Goal: Information Seeking & Learning: Learn about a topic

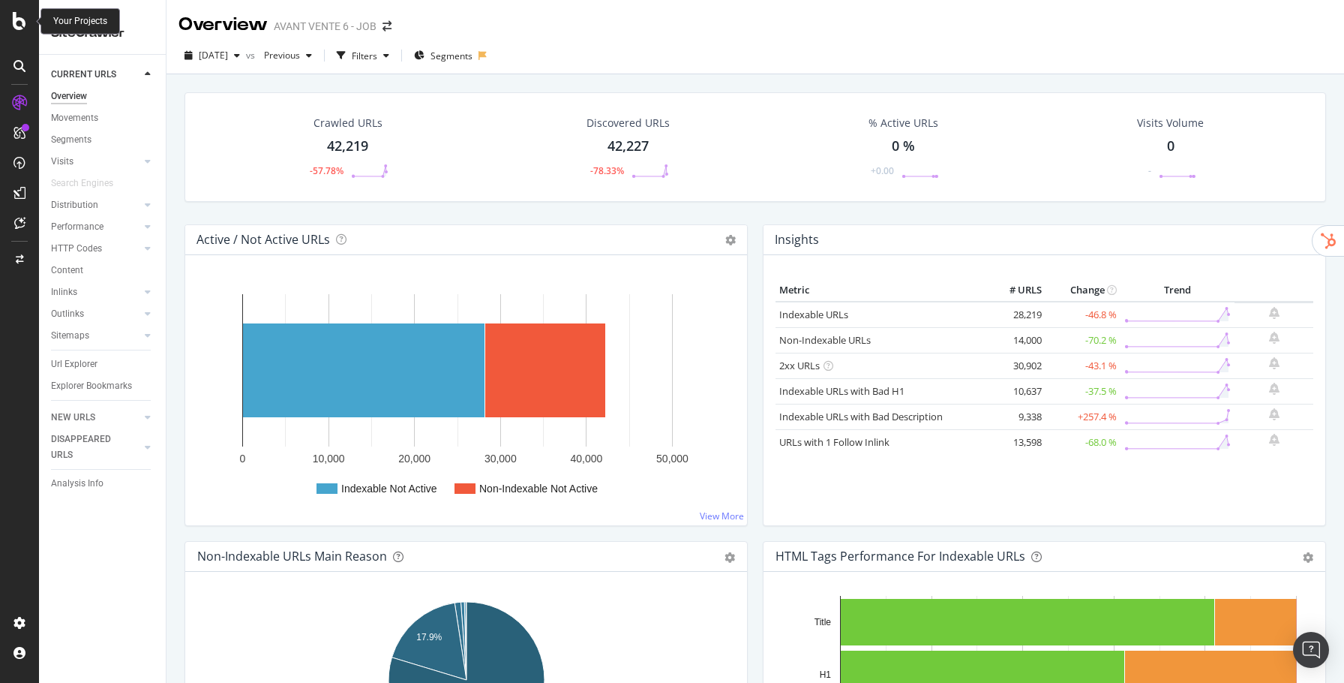
click at [20, 22] on icon at bounding box center [20, 21] width 14 height 18
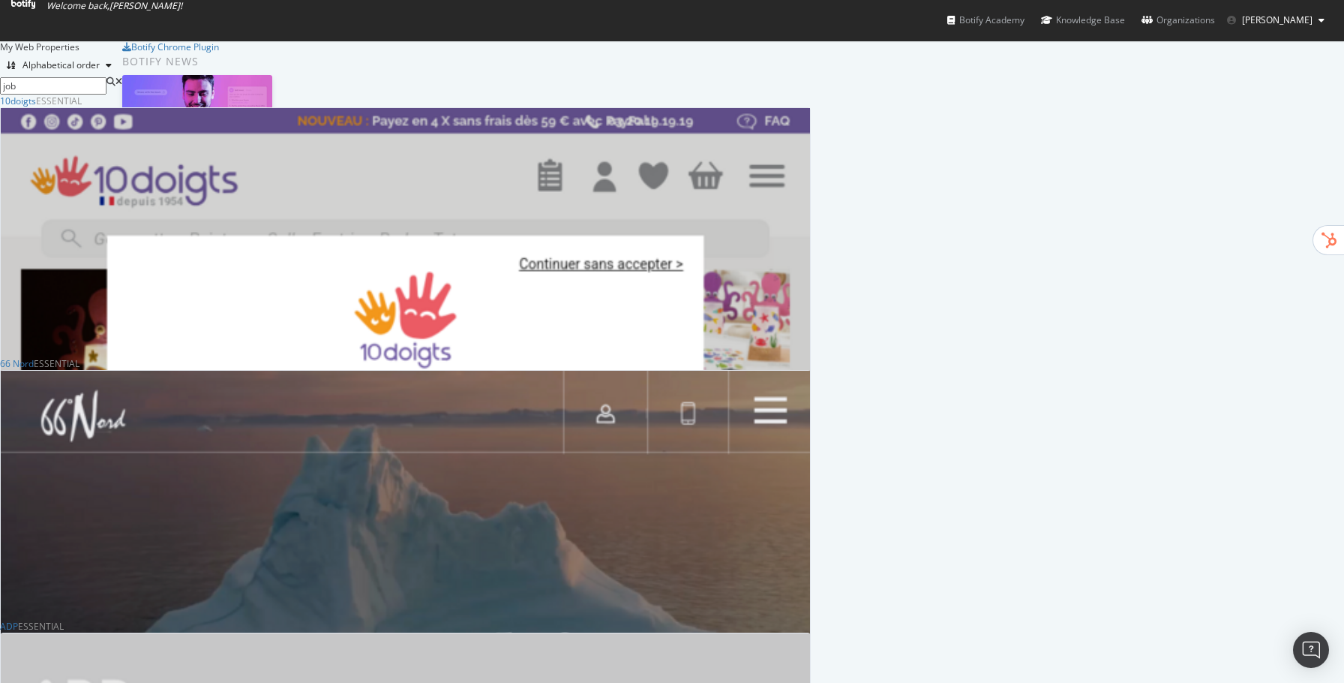
scroll to position [788, 810]
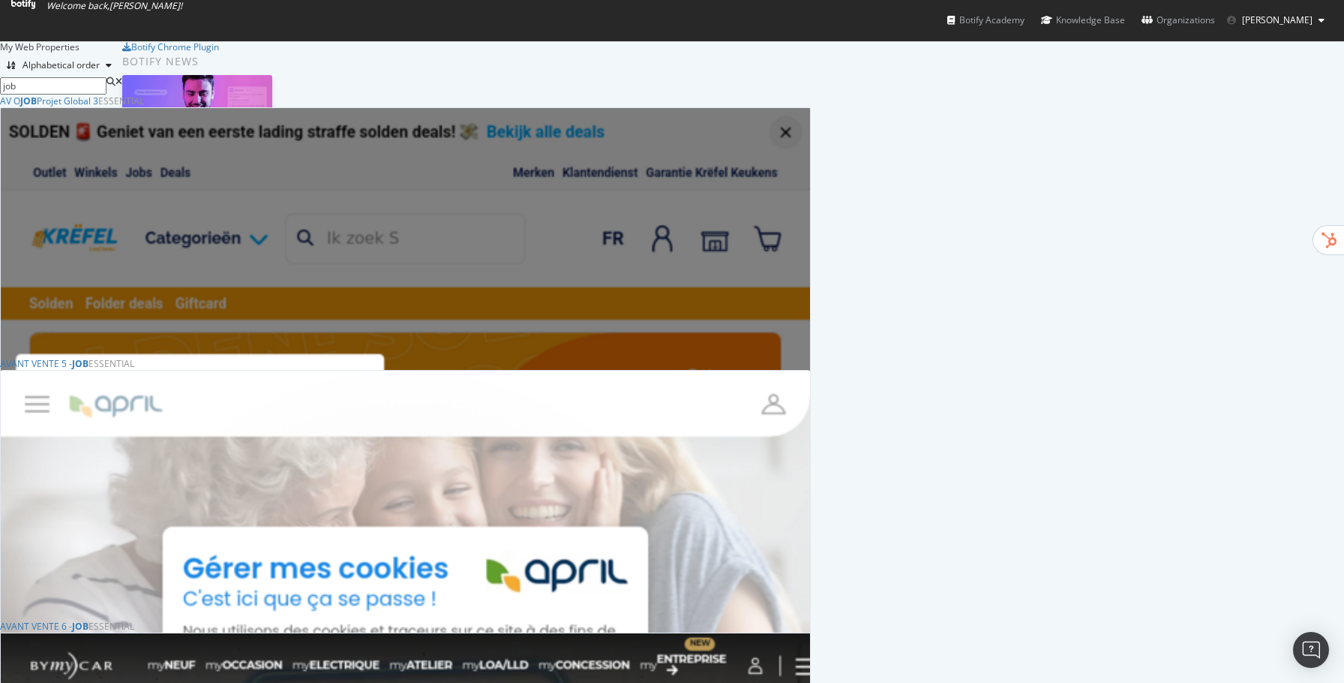
type input "job"
click at [89, 370] on div "AVANT VENTE 5 - JOB" at bounding box center [44, 363] width 89 height 13
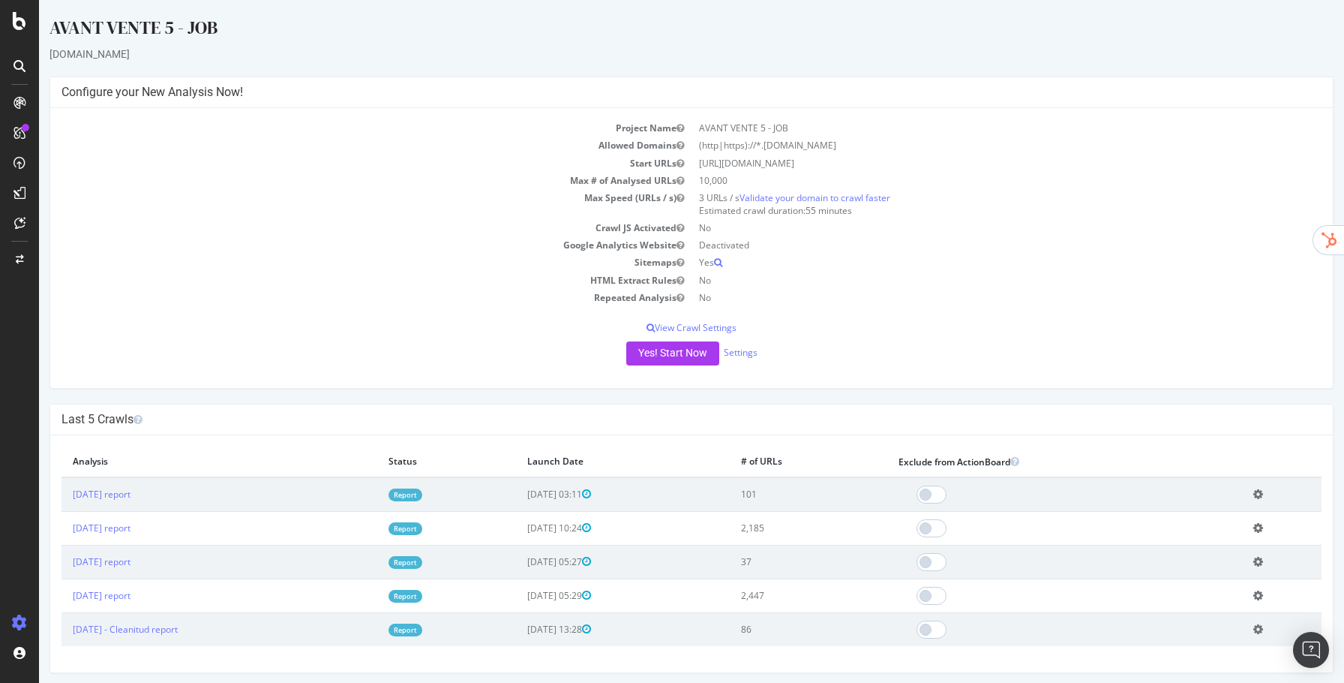
click at [422, 492] on link "Report" at bounding box center [406, 494] width 34 height 13
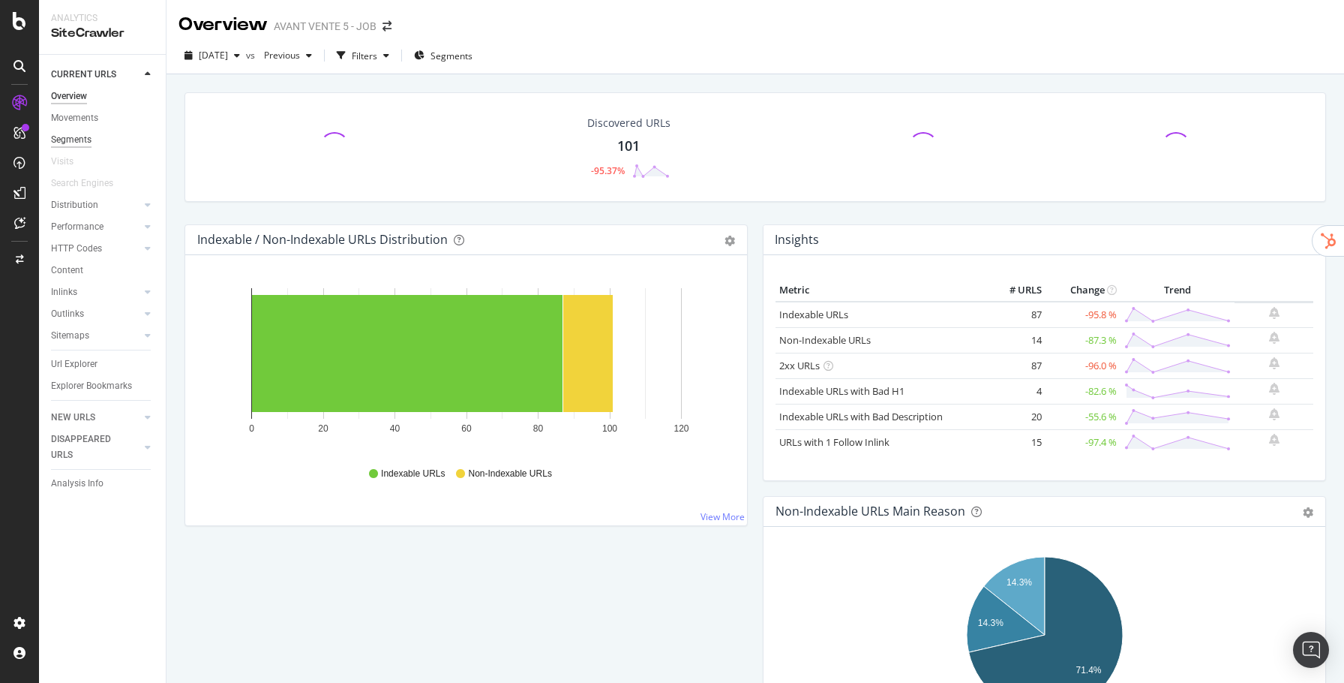
click at [63, 139] on div "Segments" at bounding box center [71, 140] width 41 height 16
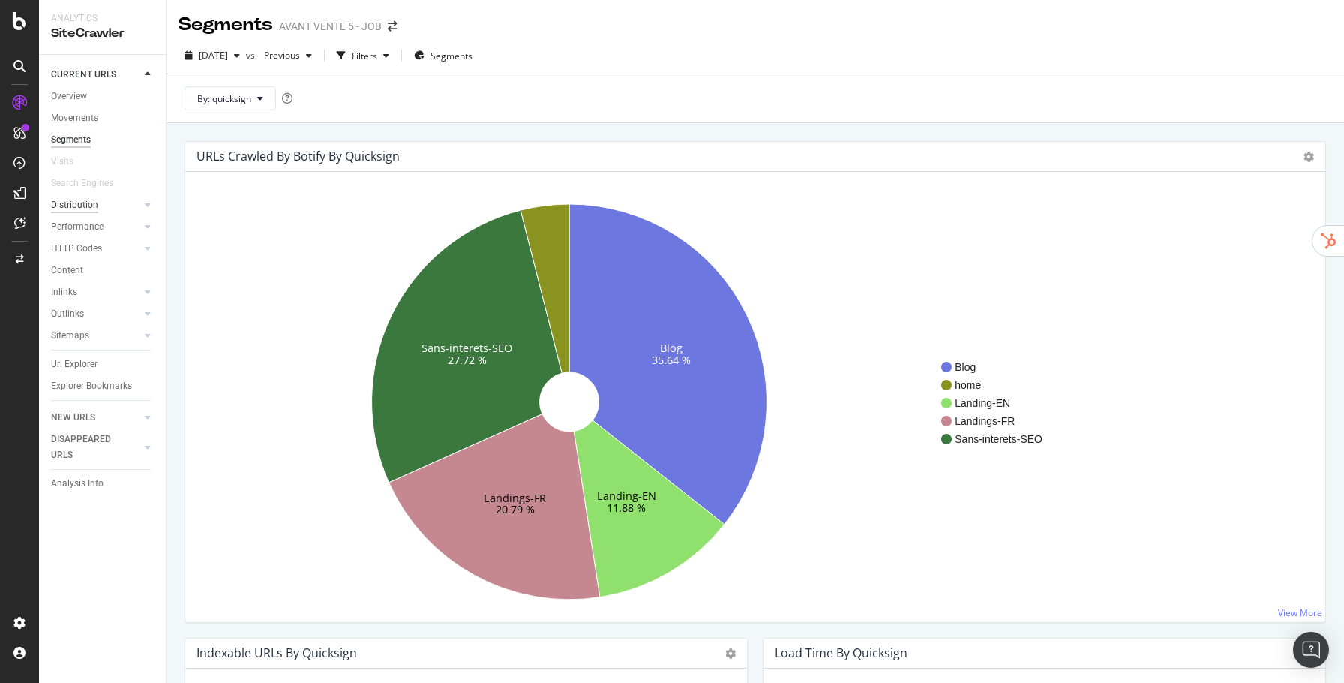
click at [92, 198] on div "Distribution" at bounding box center [74, 205] width 47 height 16
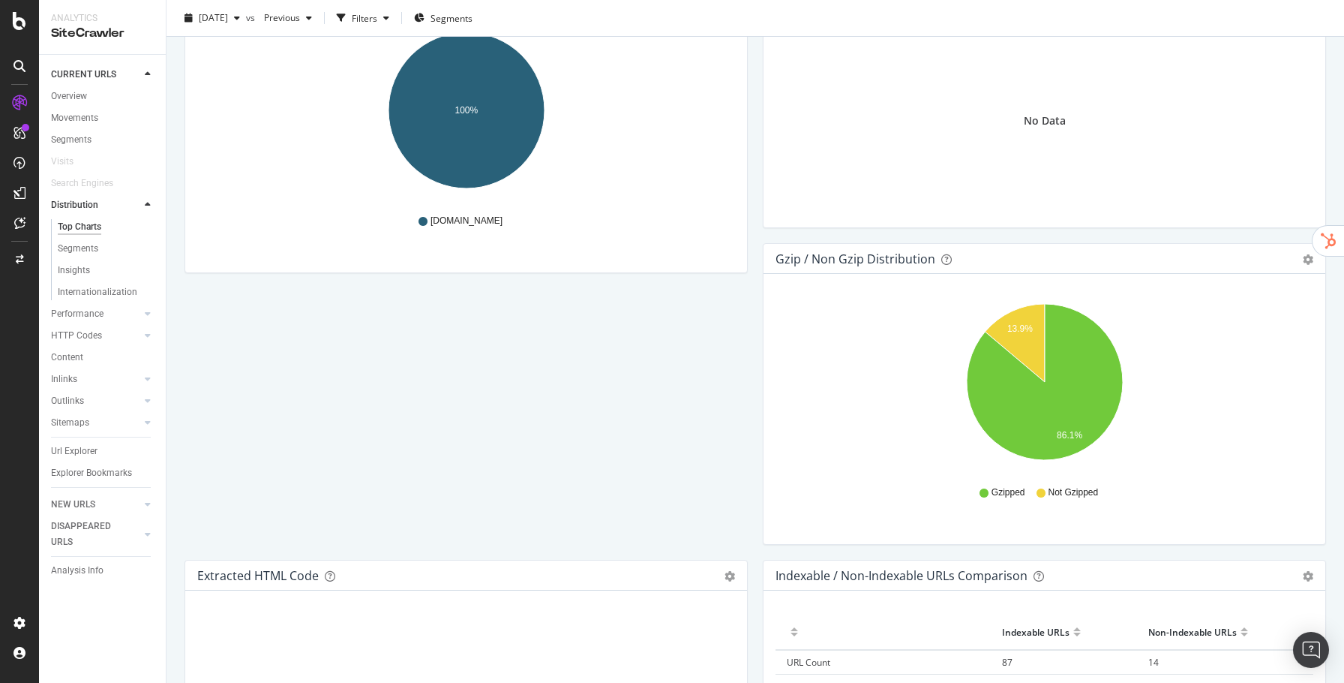
scroll to position [2280, 0]
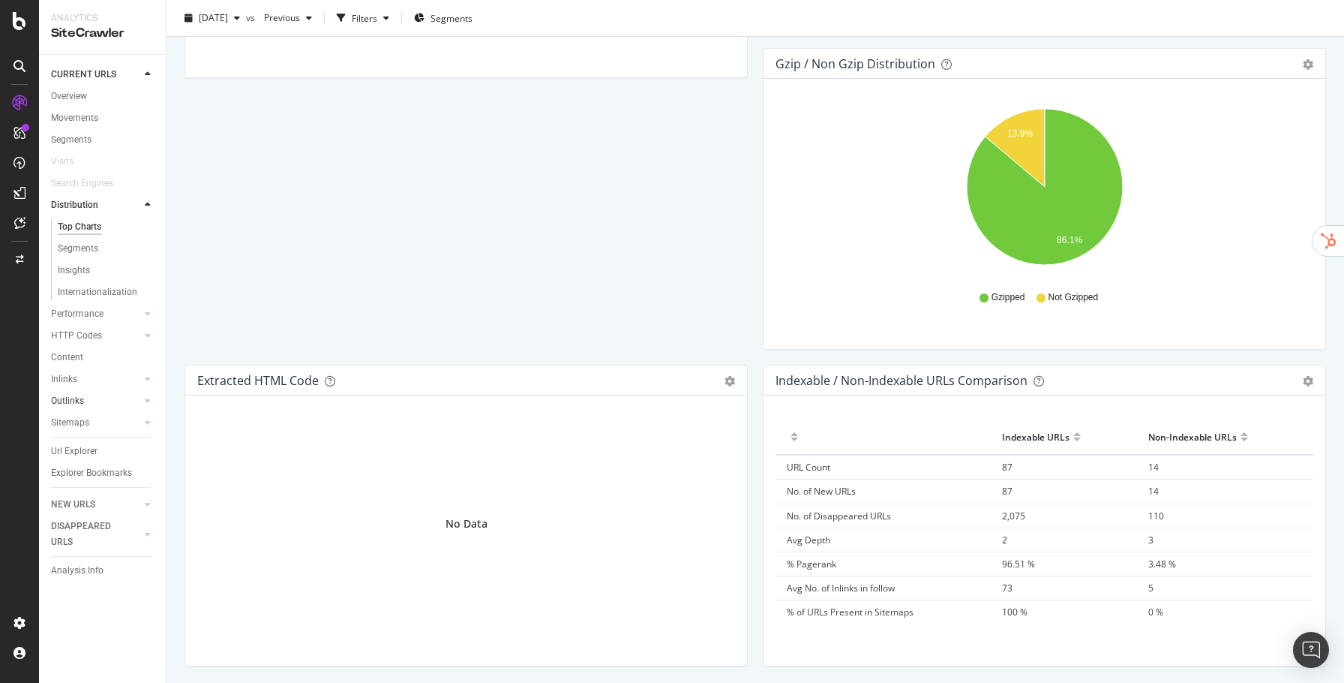
click at [92, 397] on link "Outlinks" at bounding box center [95, 401] width 89 height 16
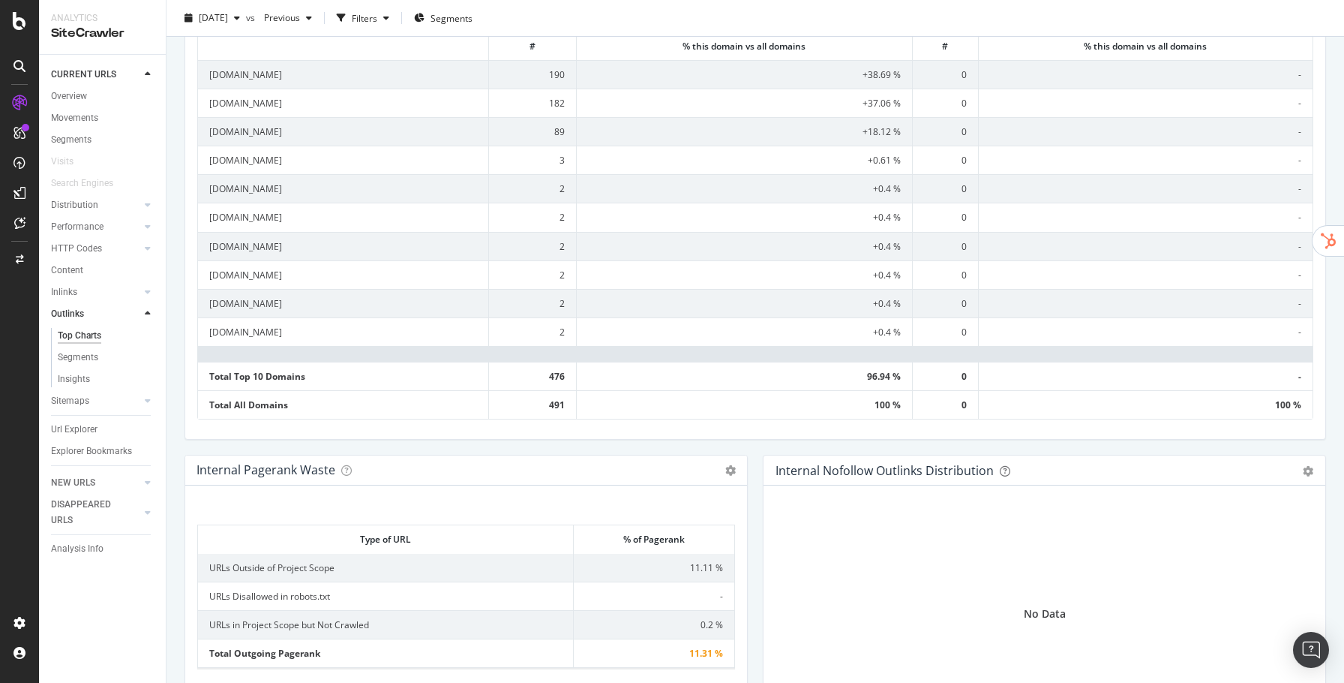
scroll to position [629, 0]
click at [23, 19] on icon at bounding box center [20, 21] width 14 height 18
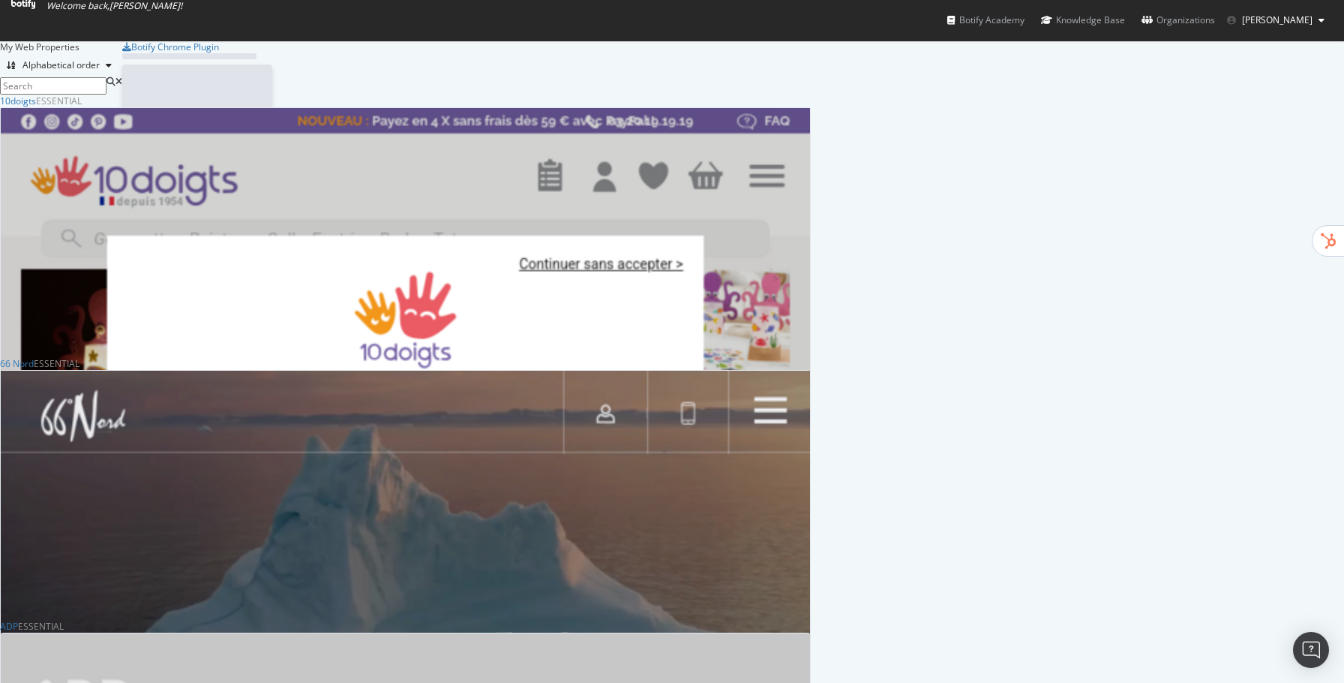
scroll to position [683, 1344]
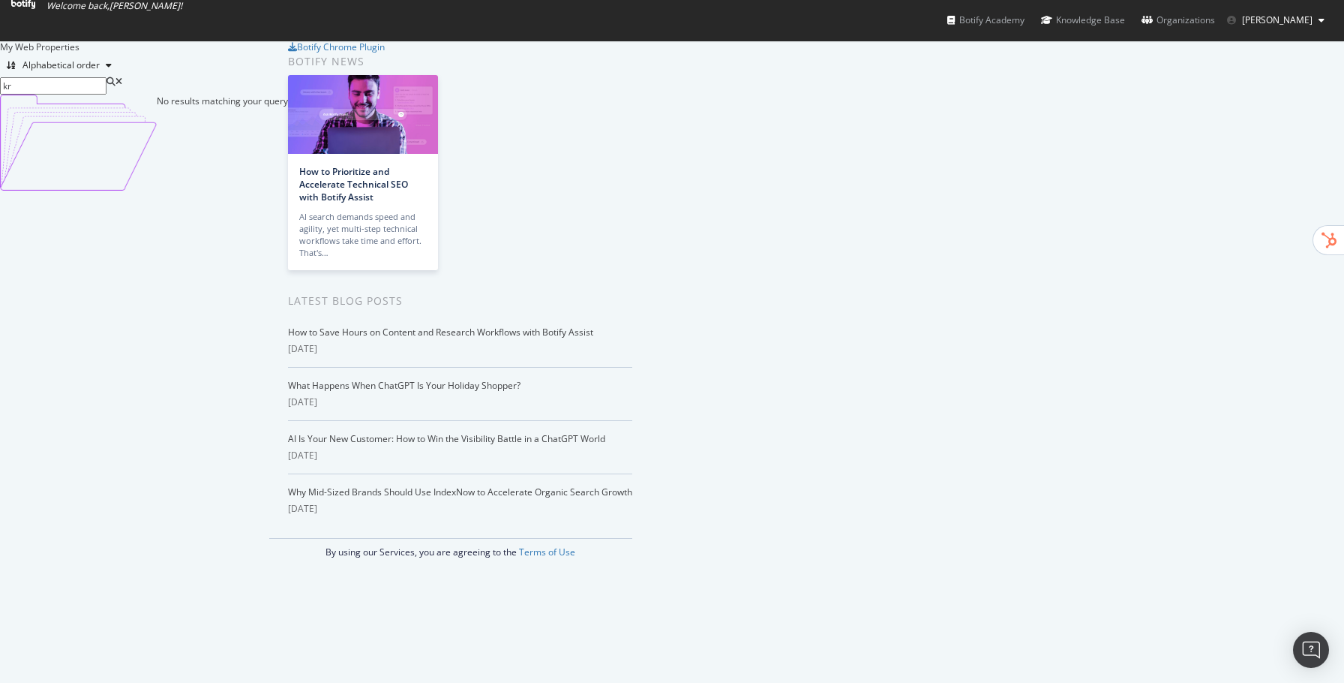
type input "k"
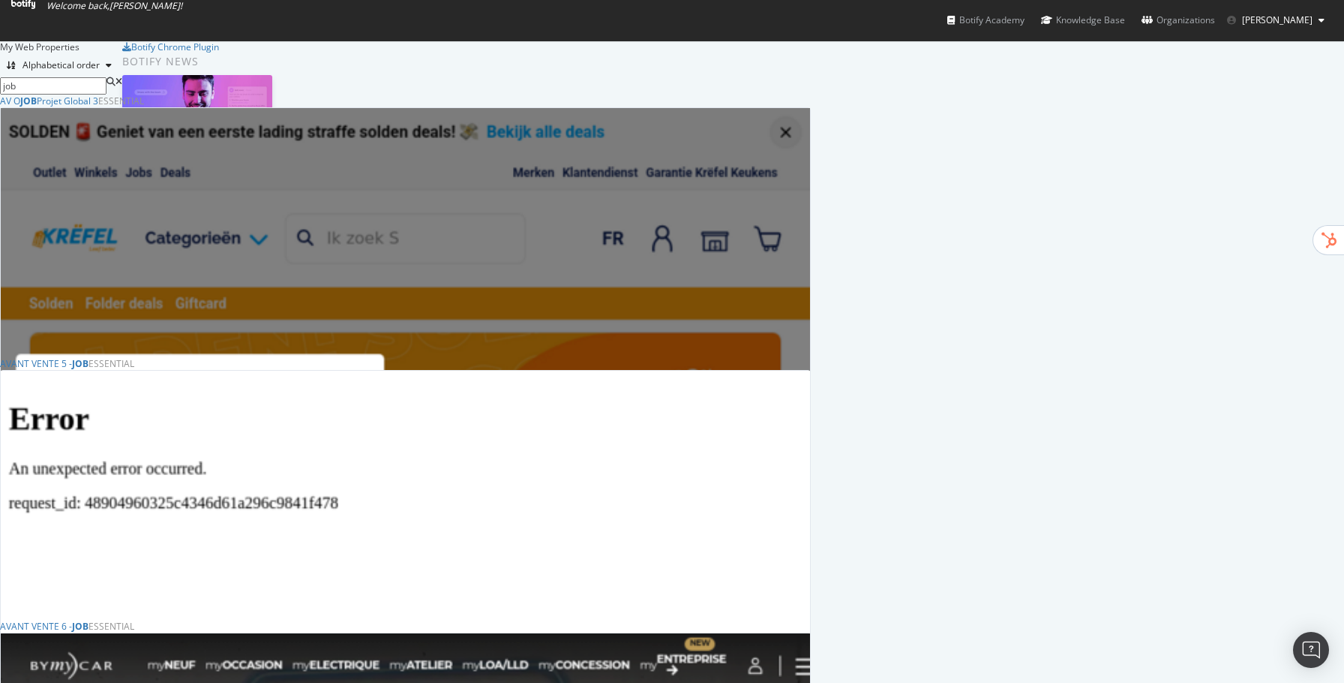
scroll to position [788, 810]
type input "job"
click at [98, 107] on div "AV O JOB Projet Global 3" at bounding box center [49, 101] width 98 height 13
click at [89, 370] on div "AVANT VENTE 5 - JOB" at bounding box center [44, 363] width 89 height 13
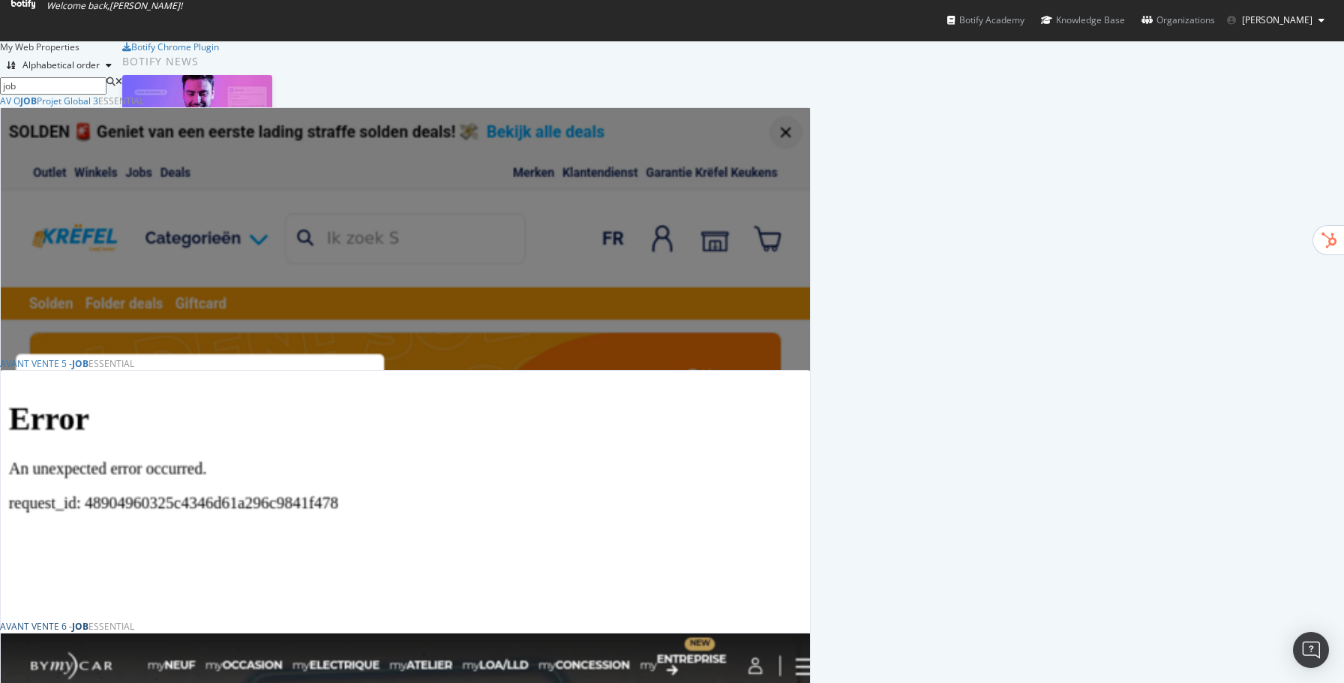
click at [89, 620] on b "JOB" at bounding box center [80, 626] width 17 height 13
drag, startPoint x: 578, startPoint y: 80, endPoint x: 512, endPoint y: 77, distance: 66.1
click at [122, 77] on div "My Web Properties Alphabetical order job" at bounding box center [61, 68] width 122 height 54
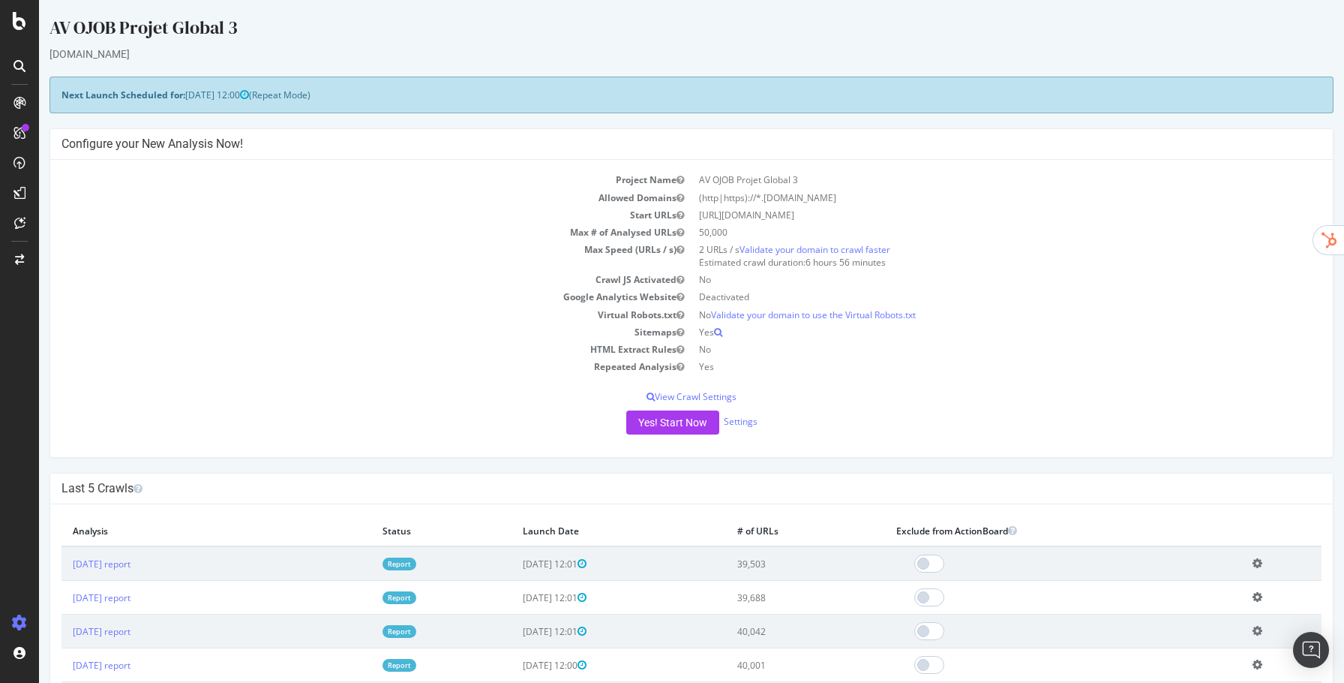
click at [416, 559] on link "Report" at bounding box center [400, 563] width 34 height 13
